Goal: Information Seeking & Learning: Learn about a topic

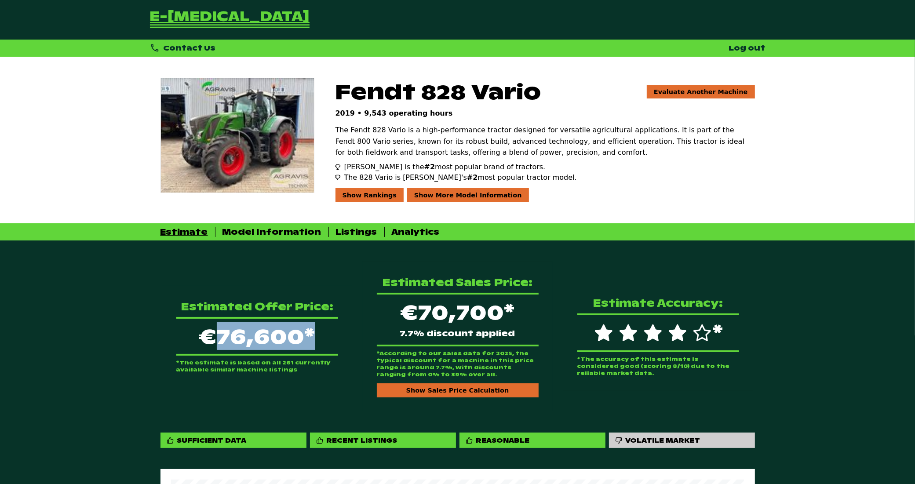
drag, startPoint x: 213, startPoint y: 341, endPoint x: 318, endPoint y: 336, distance: 104.7
click at [318, 336] on p "€76,600*" at bounding box center [257, 336] width 162 height 39
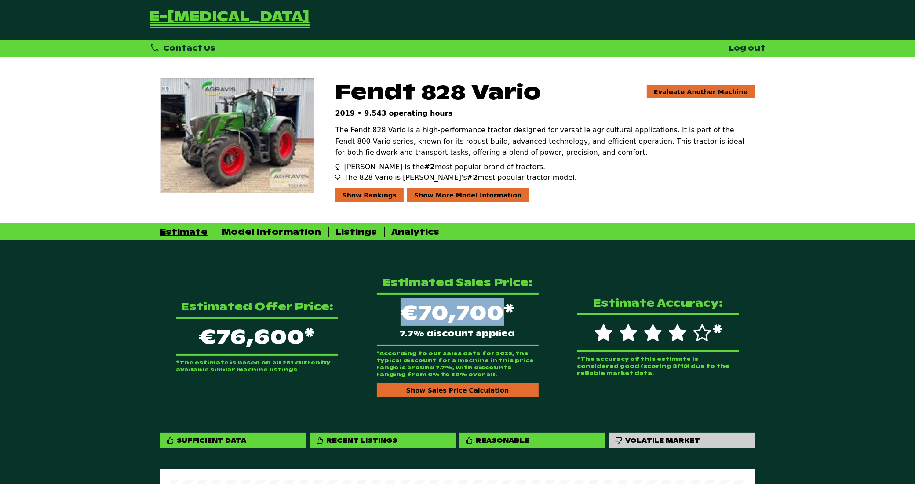
drag, startPoint x: 403, startPoint y: 314, endPoint x: 504, endPoint y: 322, distance: 101.0
click at [504, 322] on div "€70,700* 7.7% discount applied" at bounding box center [458, 320] width 162 height 54
click at [443, 315] on div "€70,700* 7.7% discount applied" at bounding box center [458, 320] width 162 height 54
drag, startPoint x: 404, startPoint y: 333, endPoint x: 483, endPoint y: 333, distance: 79.1
click at [483, 333] on span "7.7% discount applied" at bounding box center [457, 334] width 115 height 8
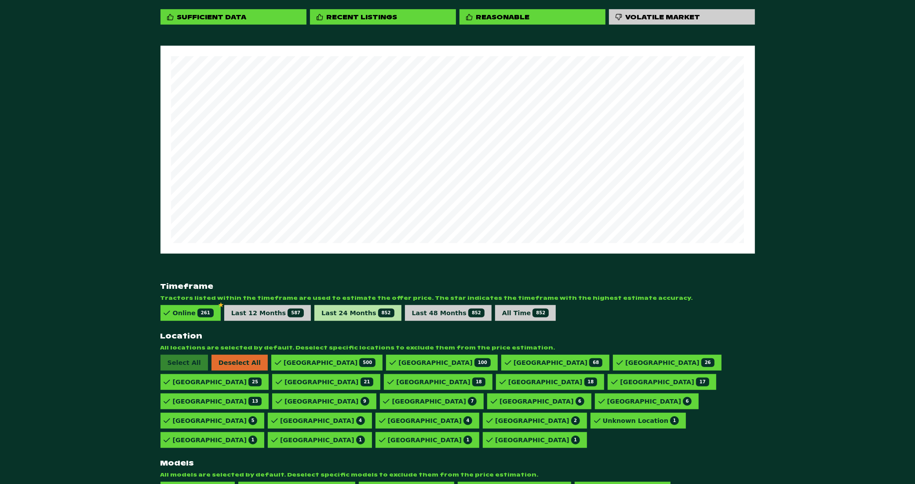
scroll to position [424, 0]
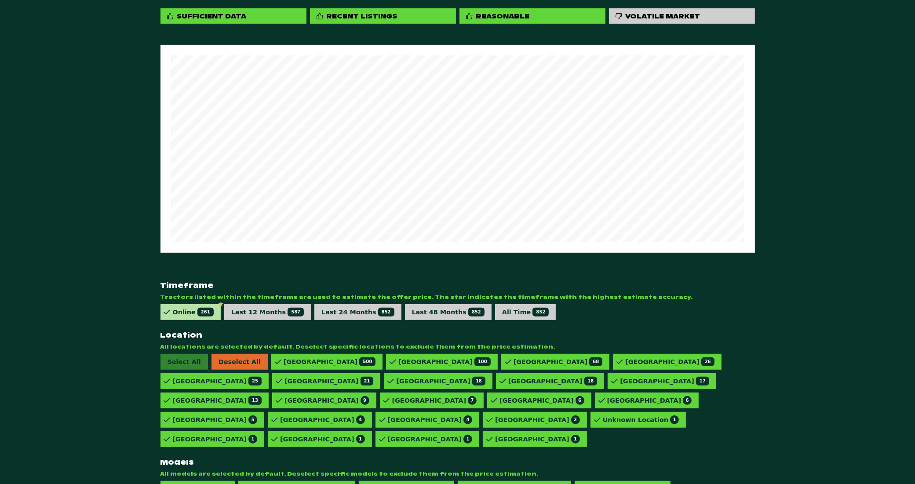
click at [189, 311] on div "Online 261" at bounding box center [190, 312] width 60 height 16
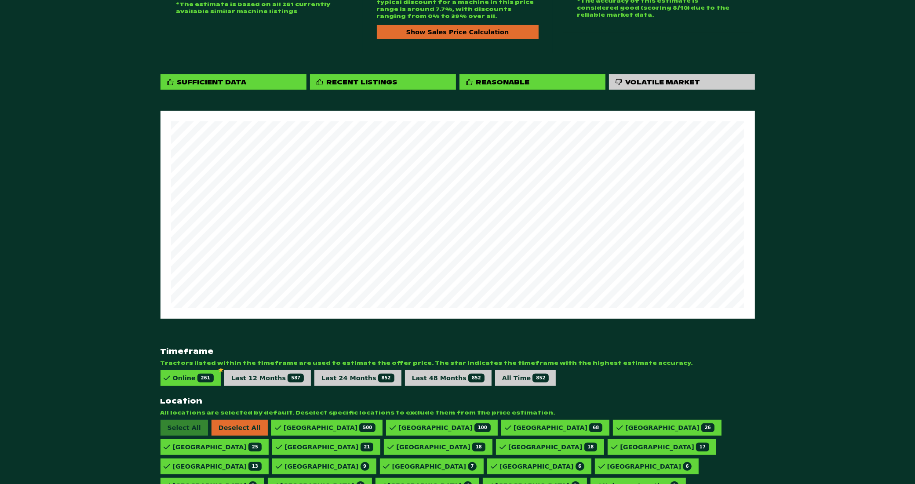
scroll to position [369, 0]
